Goal: Go to known website: Access a specific website the user already knows

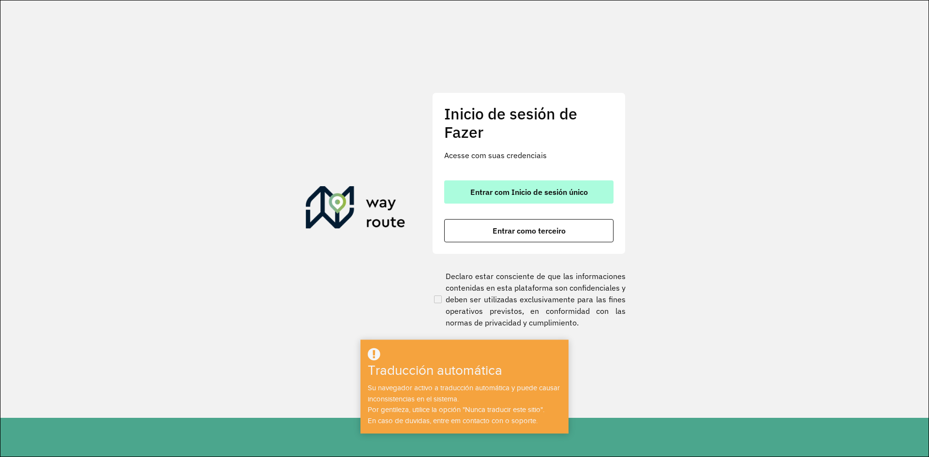
click at [537, 196] on font "Entrar com Inicio de sesión único" at bounding box center [529, 192] width 118 height 10
